Goal: Obtain resource: Download file/media

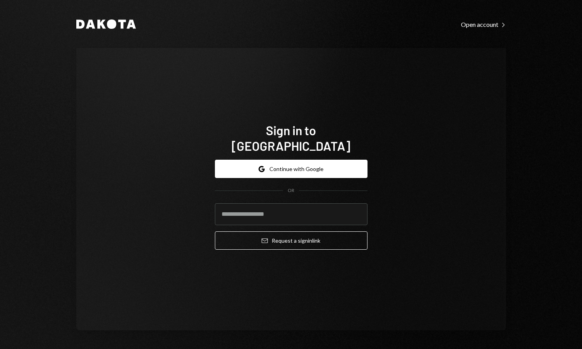
click at [276, 160] on button "Google Continue with Google" at bounding box center [291, 169] width 153 height 18
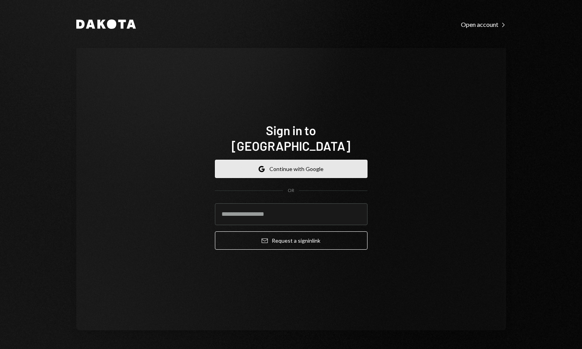
click at [291, 165] on button "Google Continue with Google" at bounding box center [291, 169] width 153 height 18
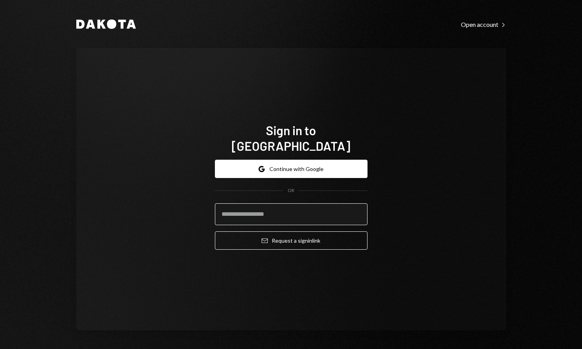
click at [281, 204] on input "email" at bounding box center [291, 214] width 153 height 22
type input "**********"
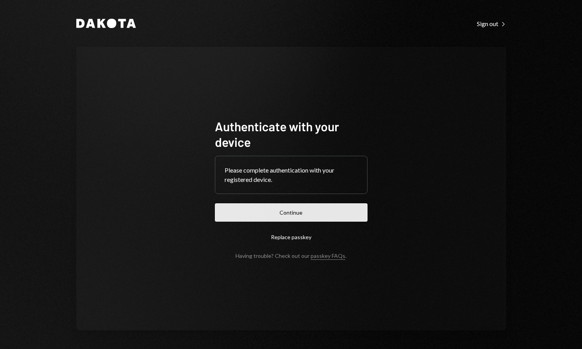
click at [272, 213] on button "Continue" at bounding box center [291, 212] width 153 height 18
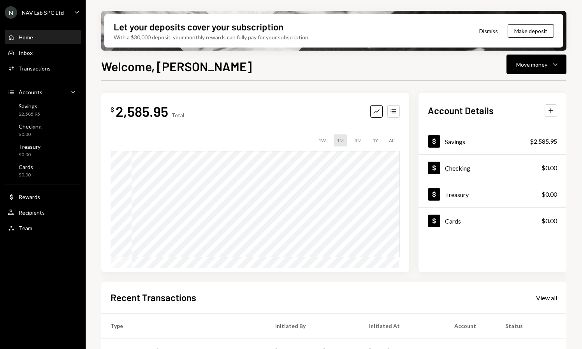
click at [487, 32] on button "Dismiss" at bounding box center [489, 31] width 38 height 18
click at [76, 12] on icon "Caret Down" at bounding box center [76, 12] width 9 height 9
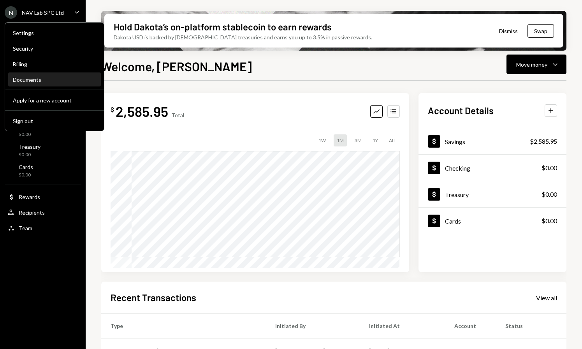
click at [35, 78] on div "Documents" at bounding box center [54, 79] width 83 height 7
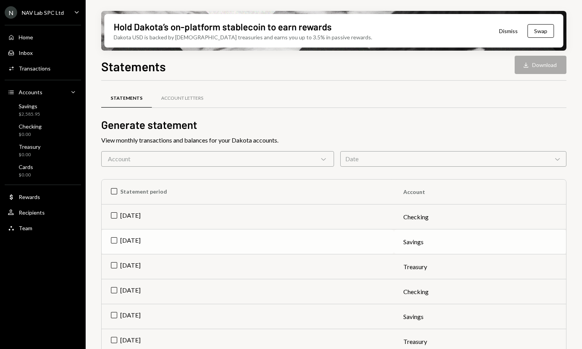
click at [116, 239] on td "[DATE]" at bounding box center [248, 241] width 292 height 25
click at [552, 62] on button "Download Download" at bounding box center [541, 65] width 52 height 18
